Goal: Task Accomplishment & Management: Manage account settings

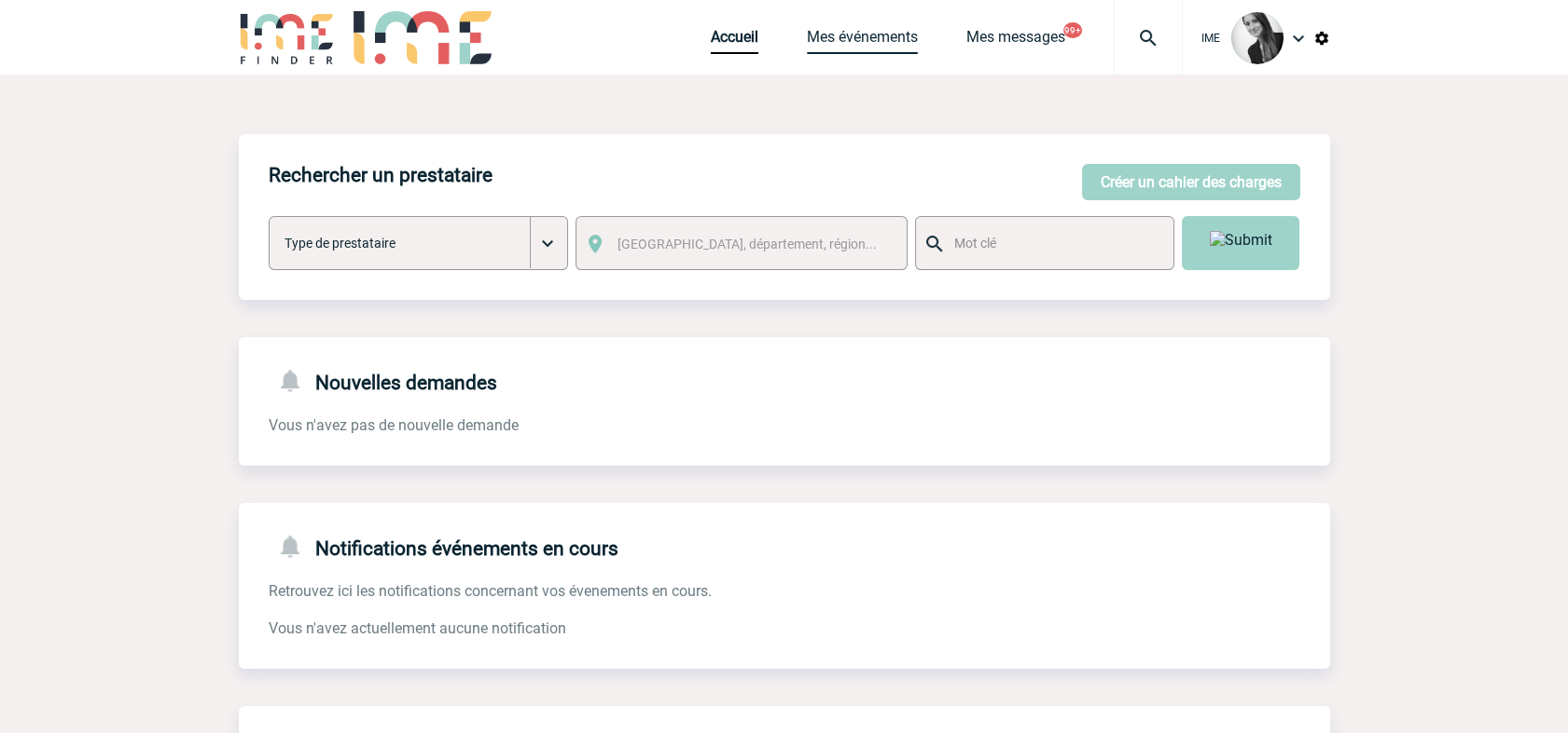
drag, startPoint x: 875, startPoint y: 50, endPoint x: 876, endPoint y: 67, distance: 17.0
click at [874, 50] on link "Mes événements" at bounding box center [862, 41] width 111 height 26
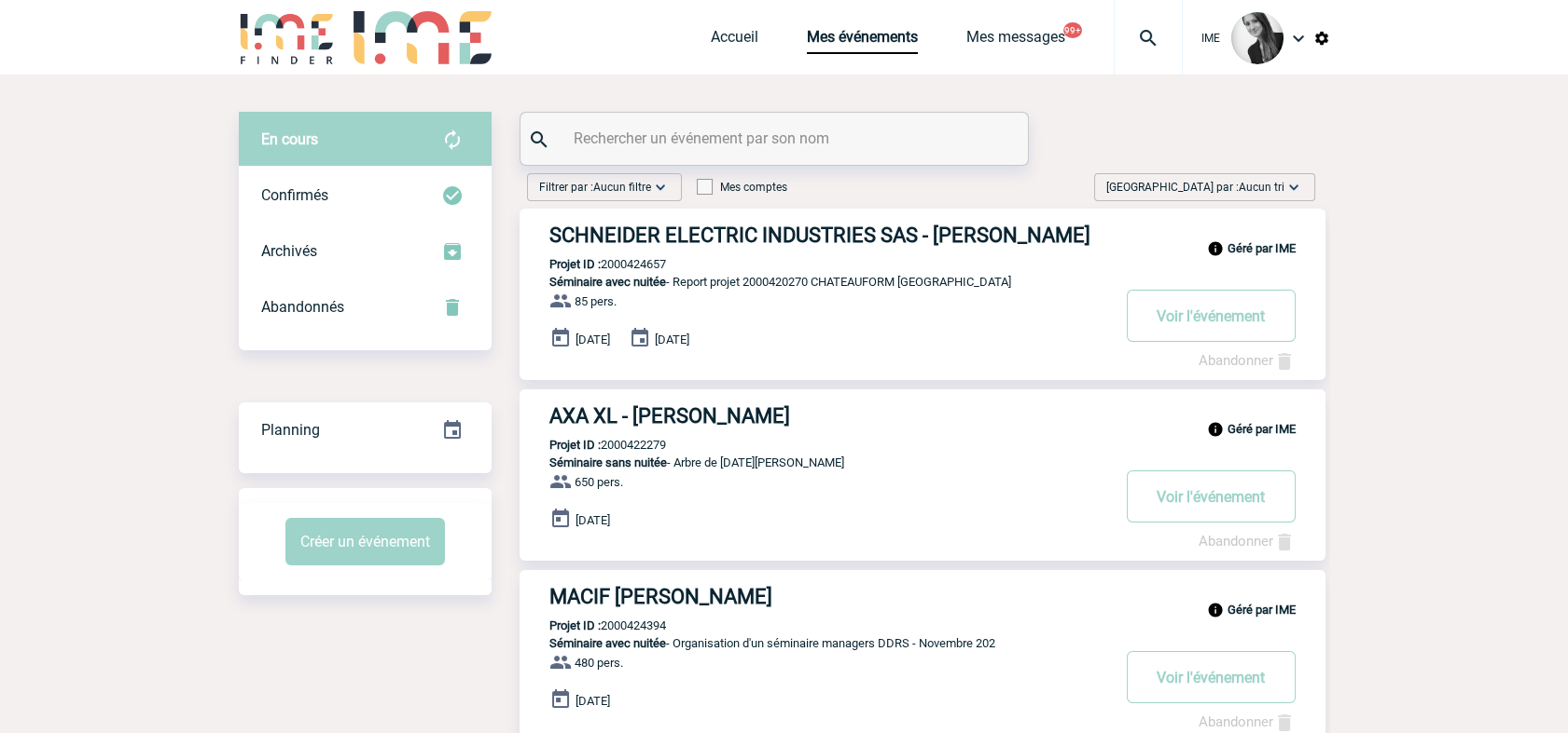
click at [1270, 180] on span "Aucun tri" at bounding box center [1261, 187] width 46 height 13
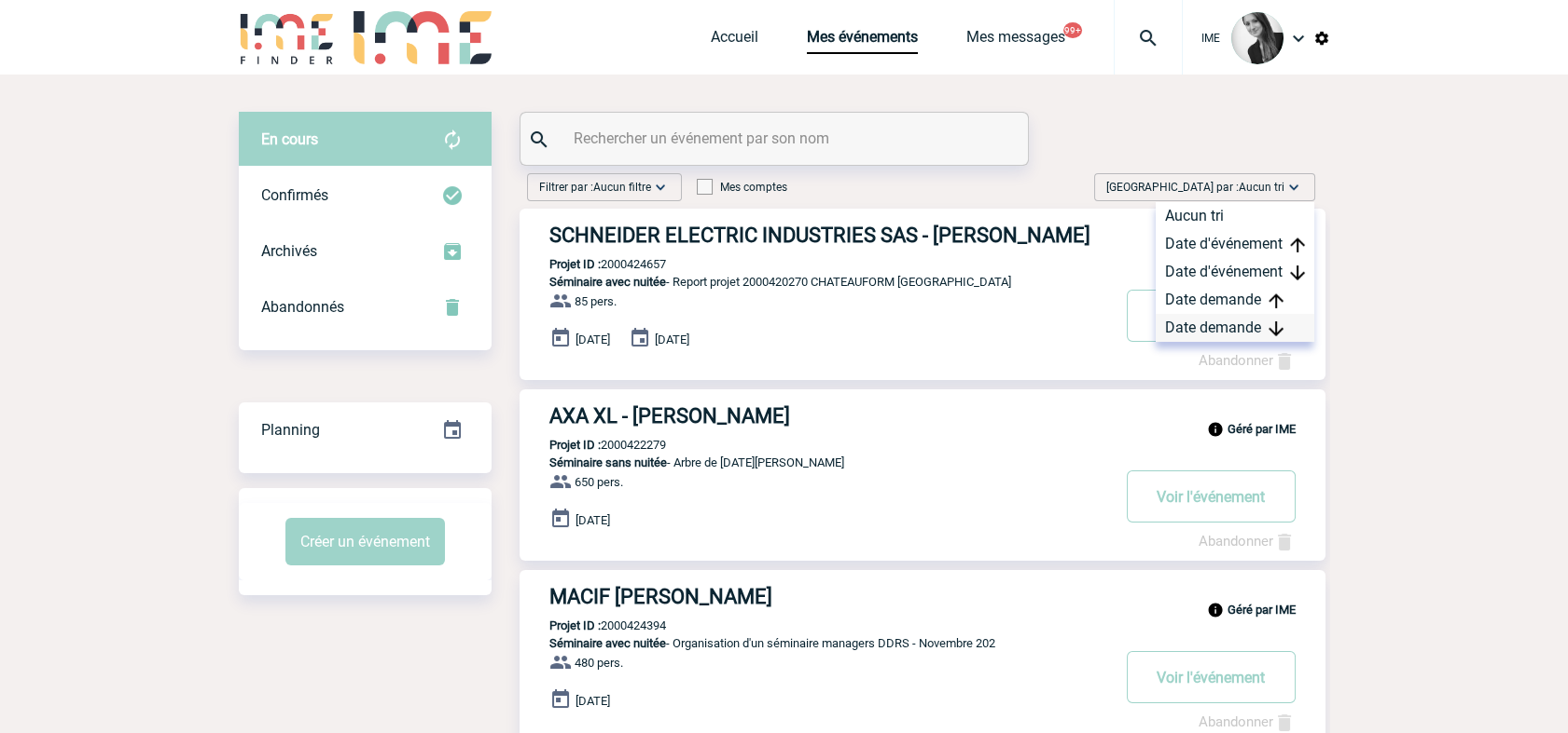
click at [1239, 325] on div "Date demande" at bounding box center [1234, 328] width 158 height 28
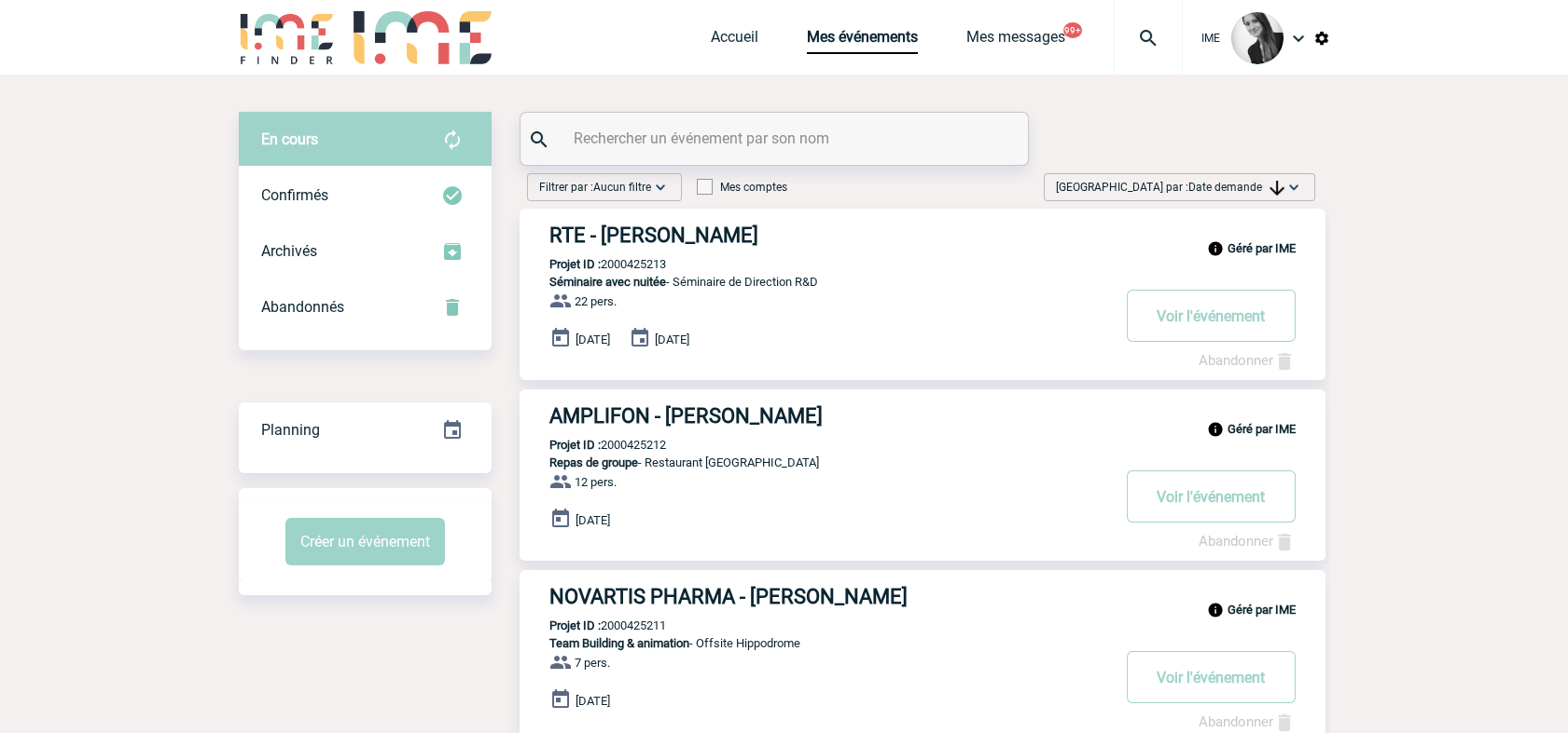
click at [1276, 179] on span "Trier par : Date demande" at bounding box center [1169, 187] width 228 height 19
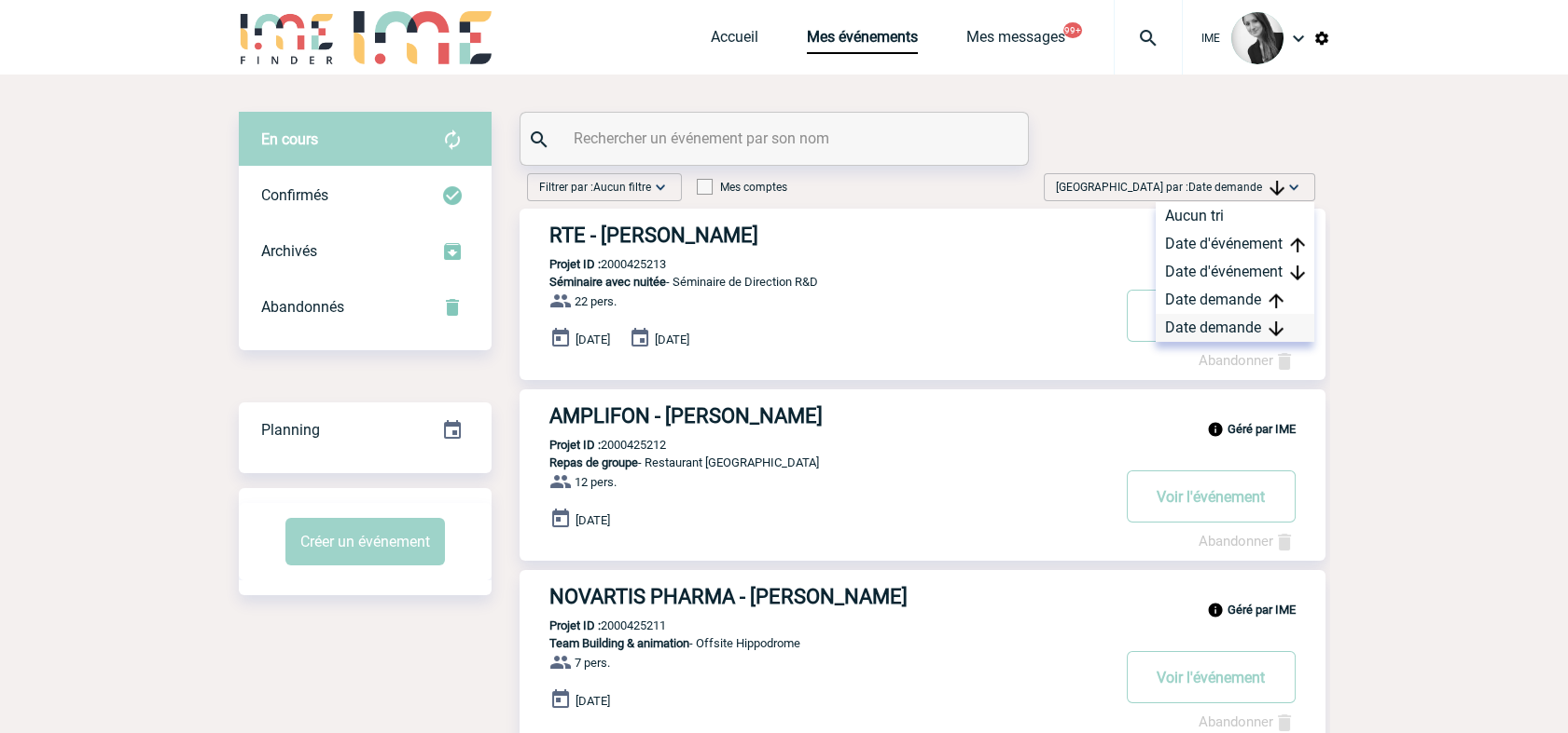
click at [1220, 331] on div "Date demande" at bounding box center [1234, 328] width 158 height 28
